Goal: Register for event/course

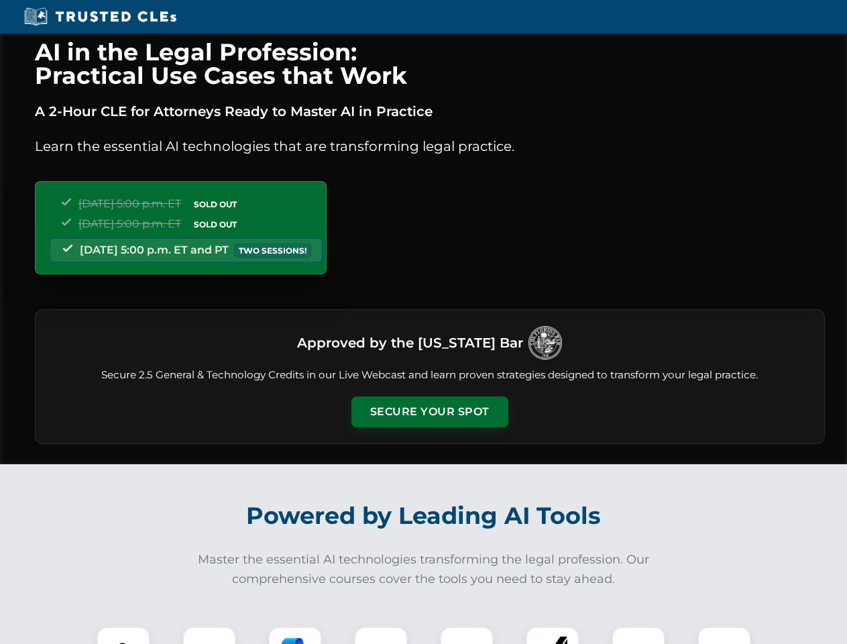
click at [429, 412] on button "Secure Your Spot" at bounding box center [429, 411] width 157 height 31
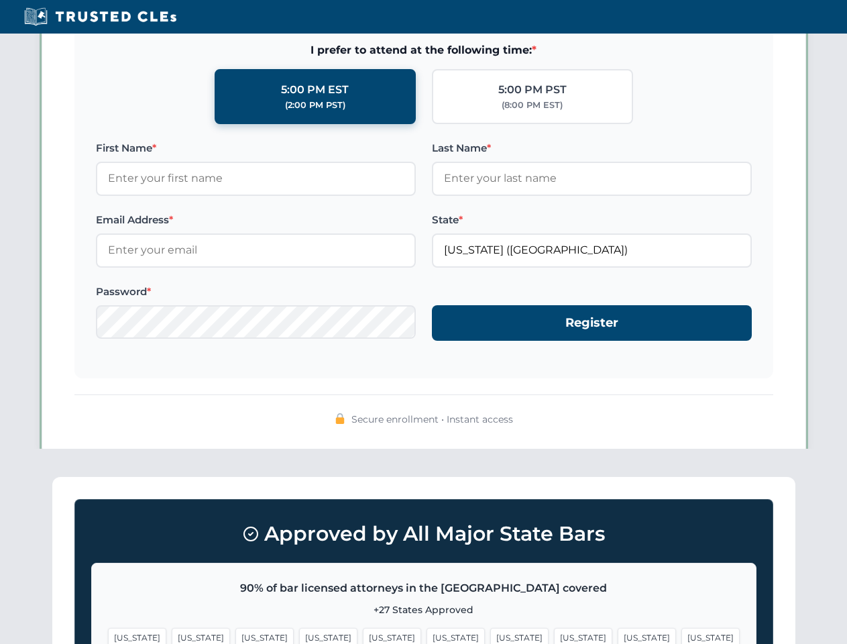
click at [618, 635] on span "[US_STATE]" at bounding box center [647, 637] width 58 height 19
